Goal: Transaction & Acquisition: Subscribe to service/newsletter

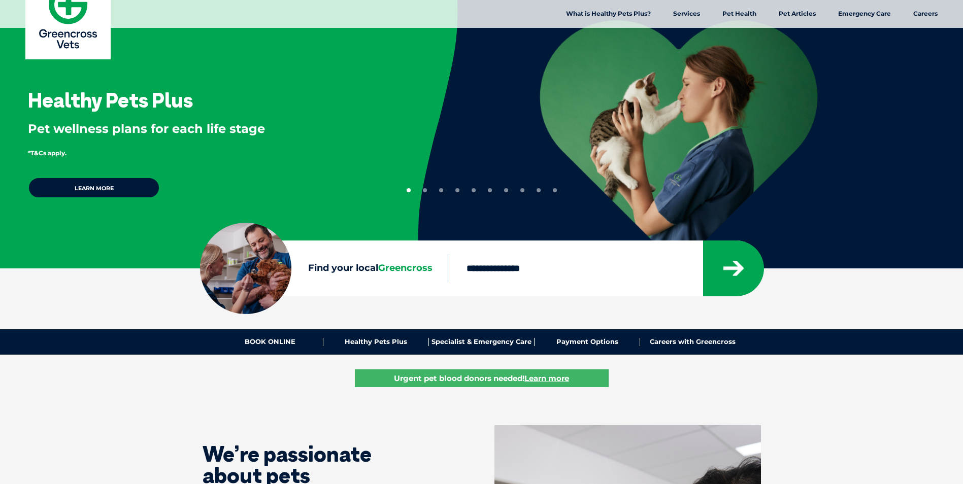
scroll to position [51, 0]
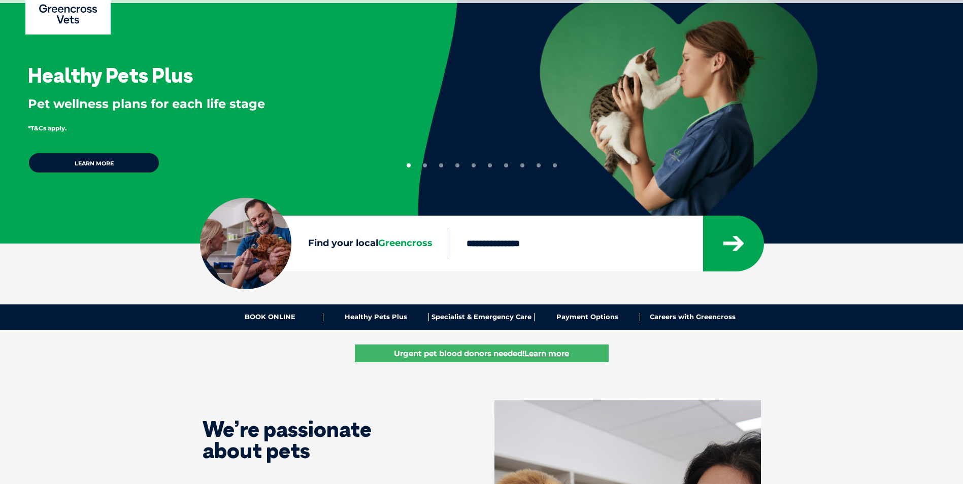
click at [499, 251] on input "Find your local Greencross" at bounding box center [575, 243] width 255 height 28
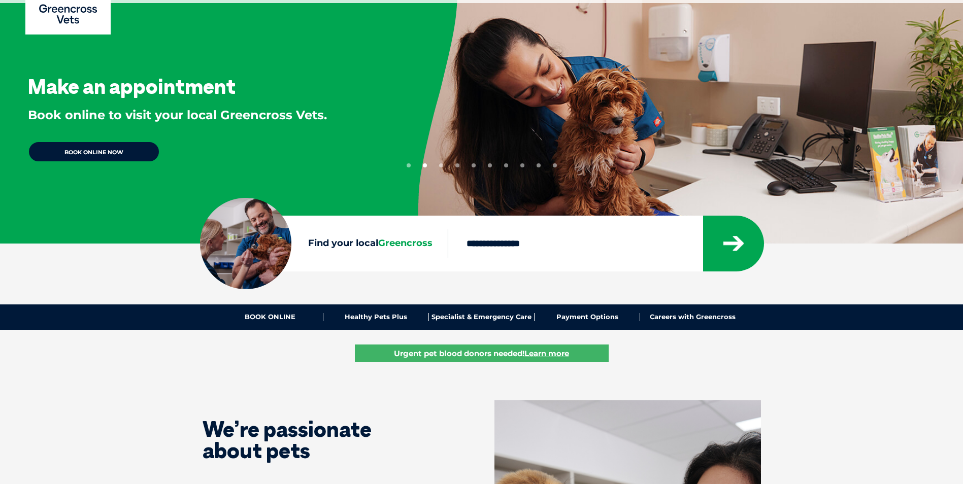
type input "****"
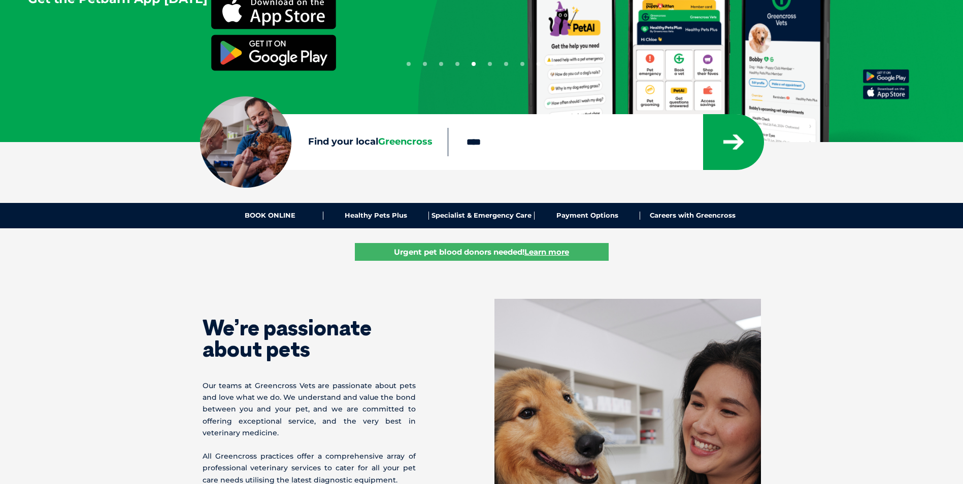
scroll to position [0, 0]
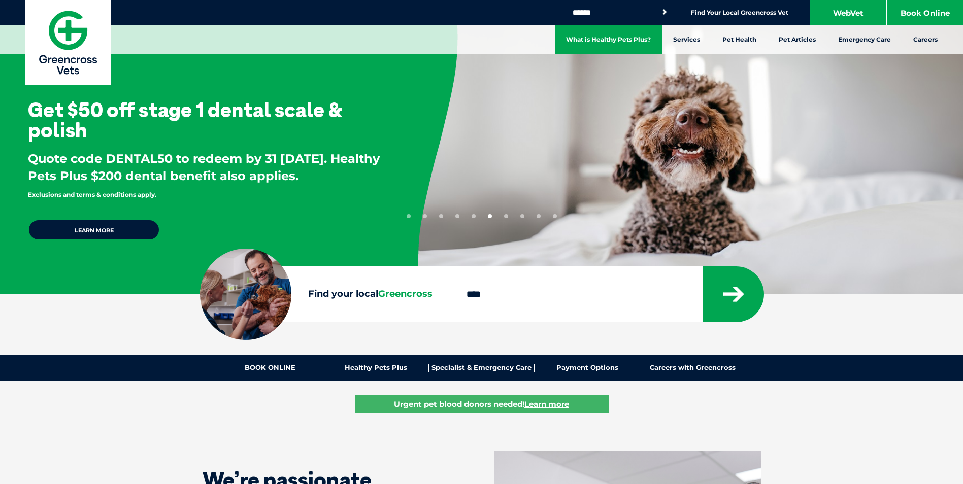
click at [643, 42] on link "What is Healthy Pets Plus?" at bounding box center [608, 39] width 107 height 28
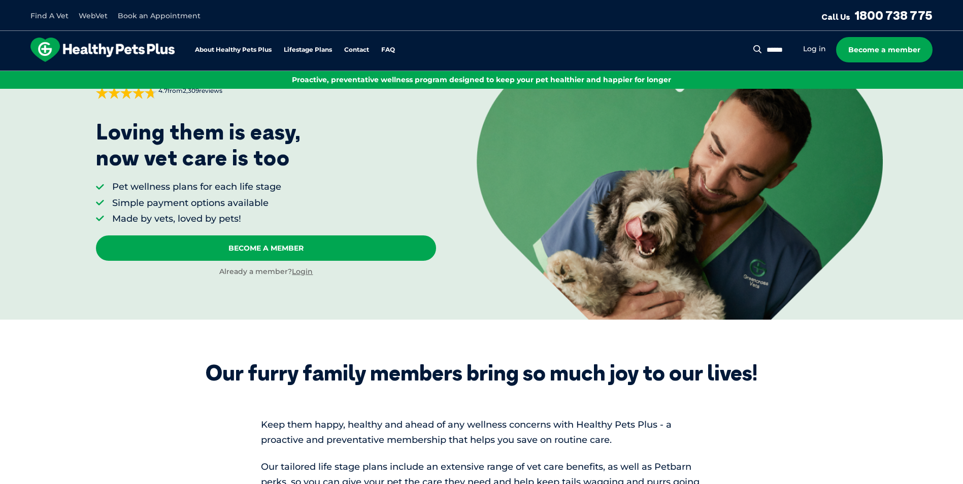
scroll to position [152, 0]
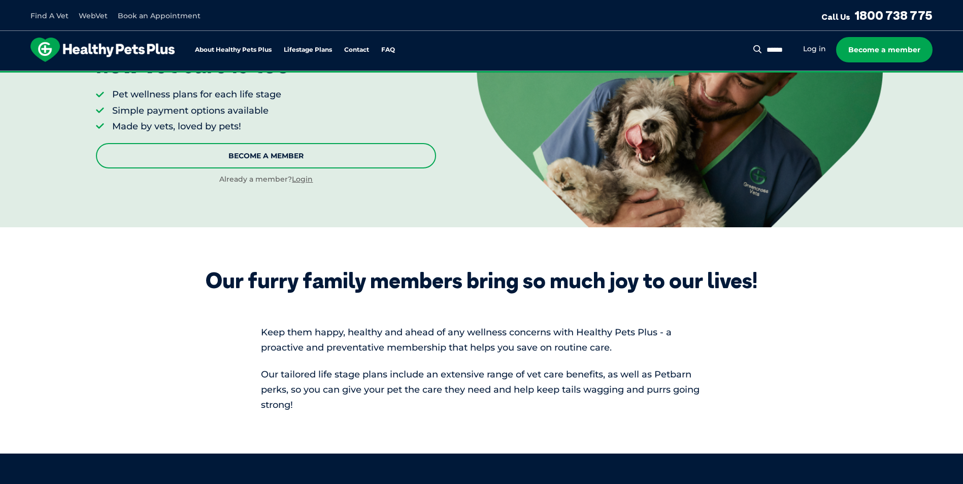
click at [328, 157] on link "Become A Member" at bounding box center [266, 155] width 340 height 25
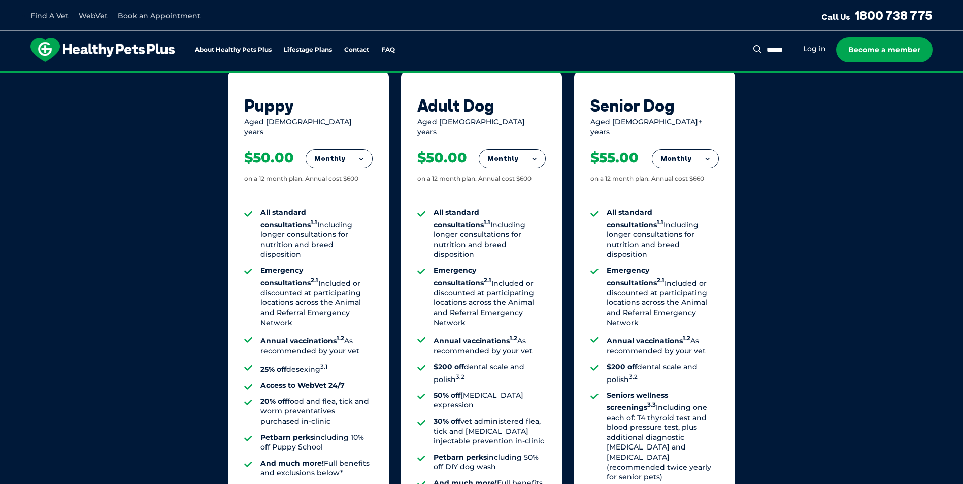
scroll to position [768, 0]
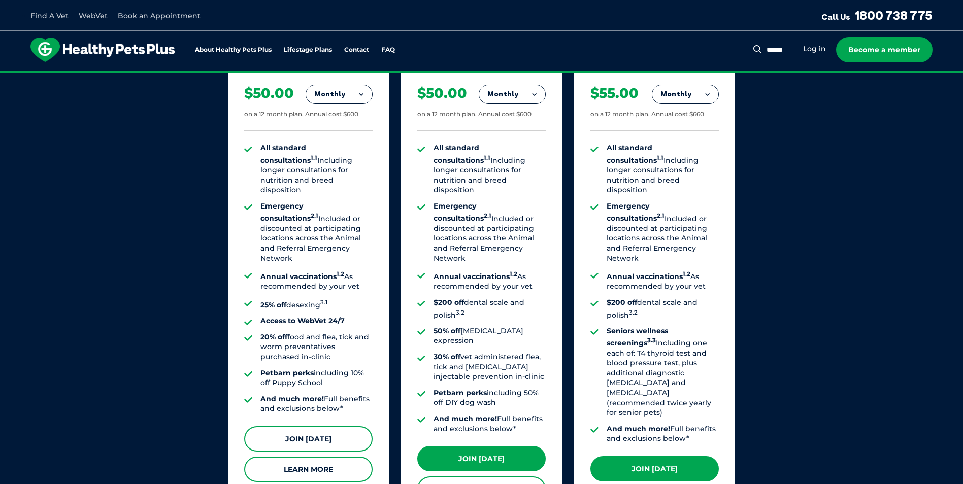
click at [347, 426] on link "Join [DATE]" at bounding box center [308, 438] width 128 height 25
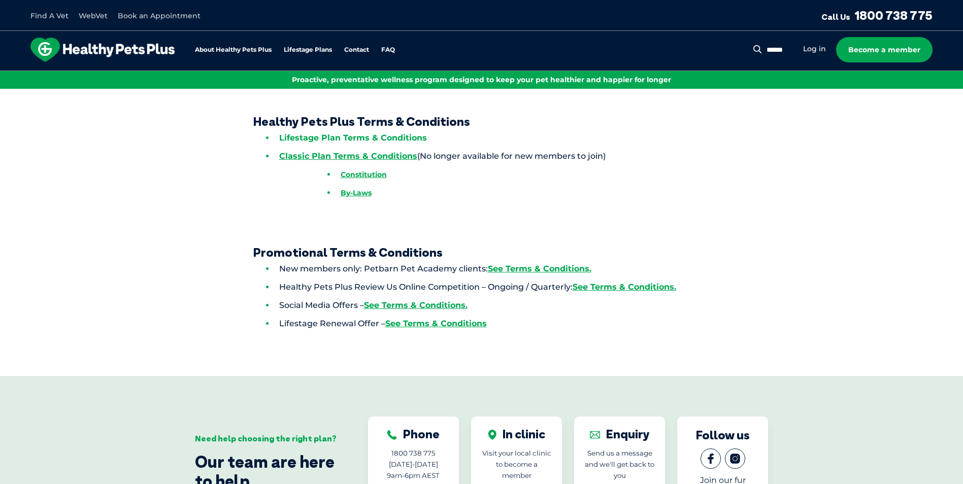
click at [393, 138] on link "Lifestage Plan Terms & Conditions" at bounding box center [353, 138] width 148 height 10
click at [555, 268] on link "See Terms & Conditions." at bounding box center [540, 269] width 104 height 10
